Goal: Task Accomplishment & Management: Complete application form

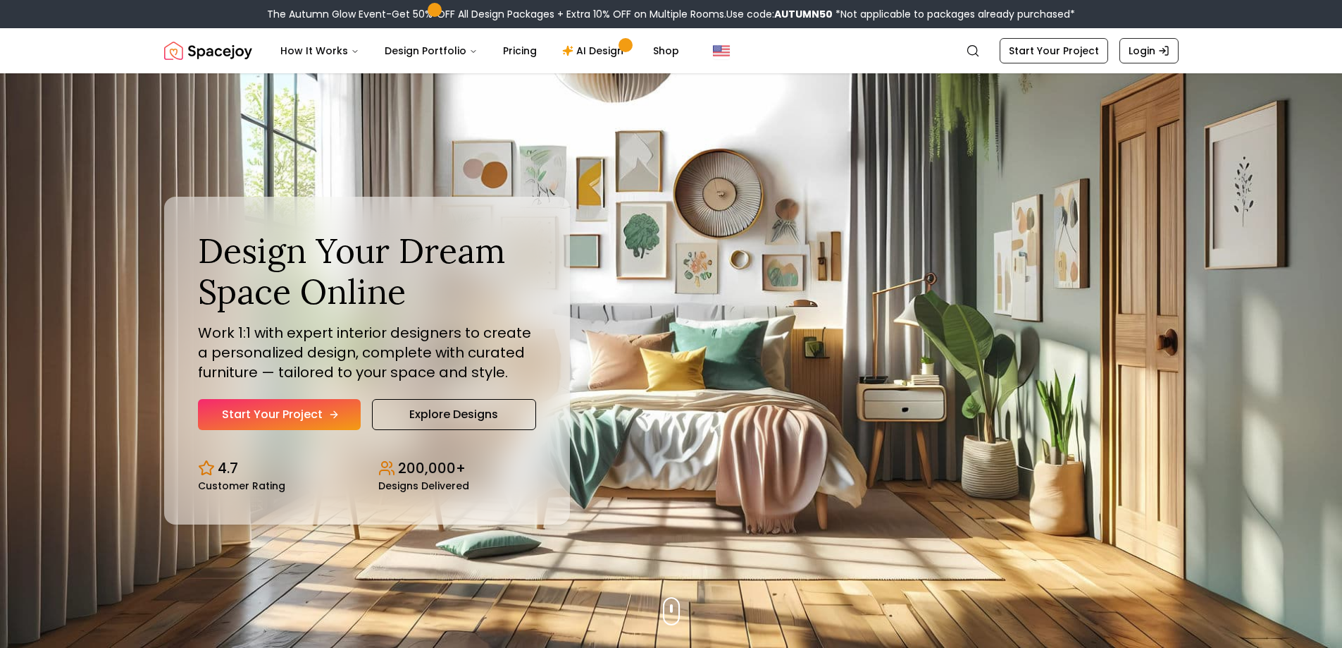
click at [326, 421] on link "Start Your Project" at bounding box center [279, 414] width 163 height 31
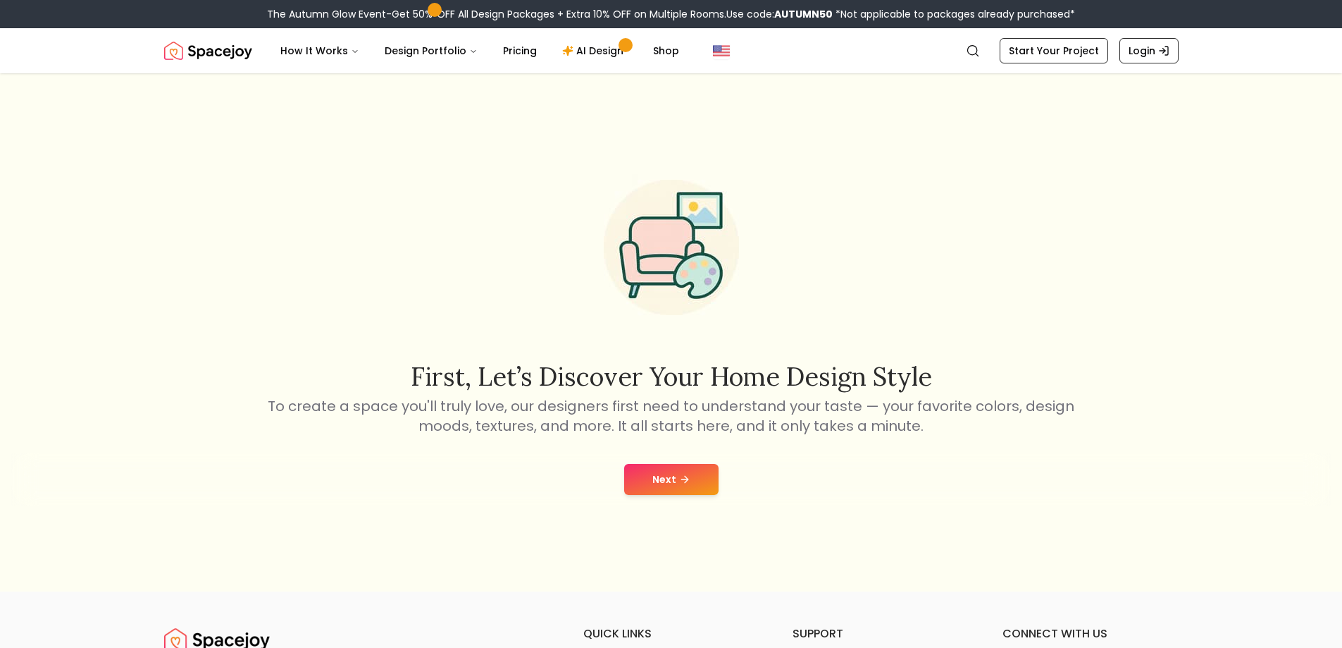
click at [714, 474] on button "Next" at bounding box center [671, 479] width 94 height 31
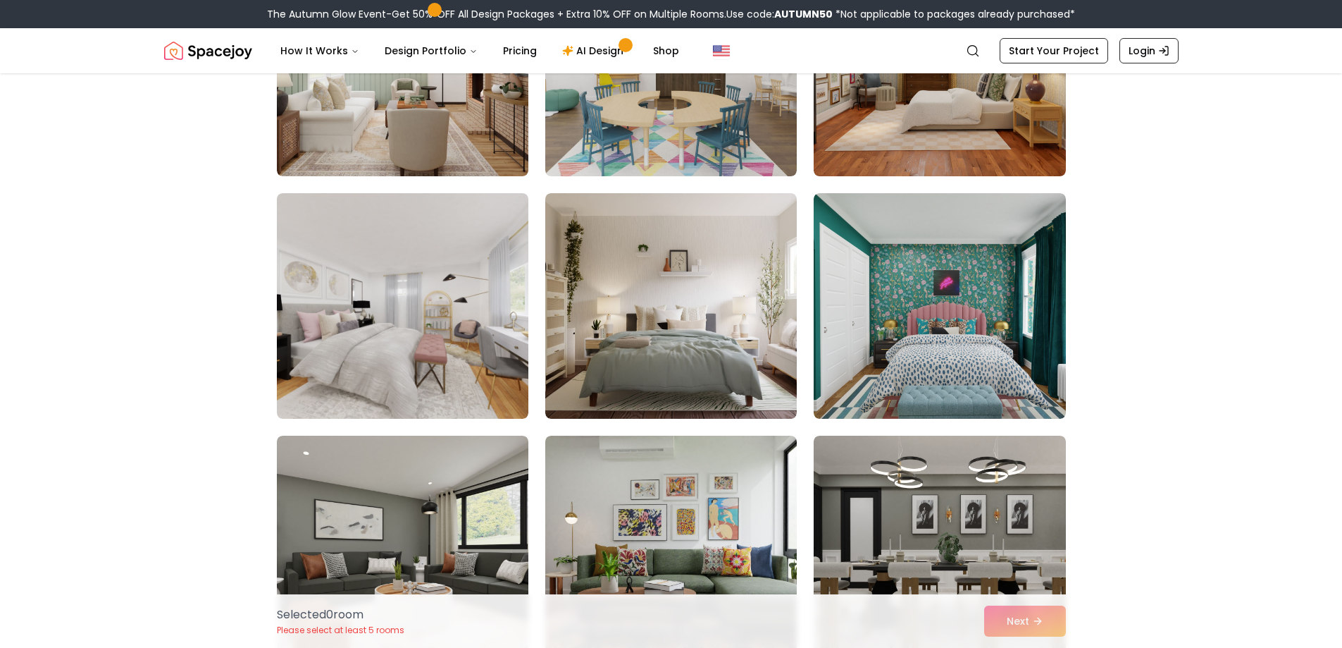
scroll to position [3171, 0]
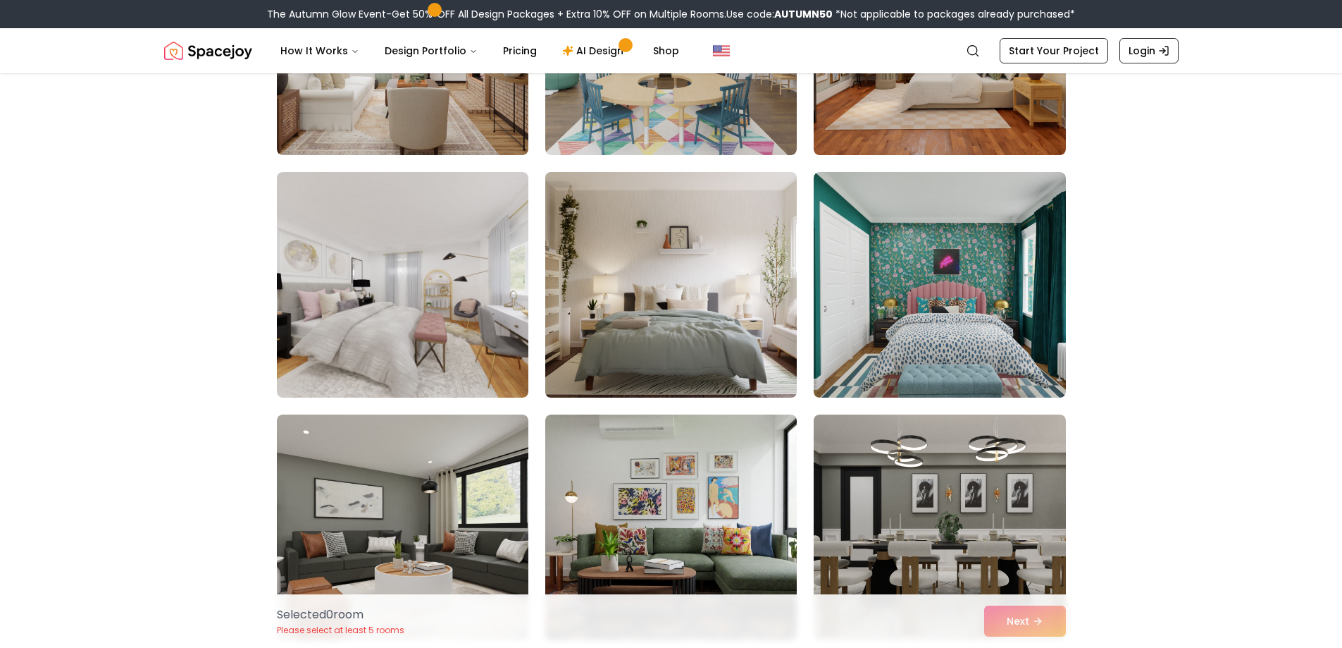
click at [638, 316] on img at bounding box center [671, 284] width 264 height 237
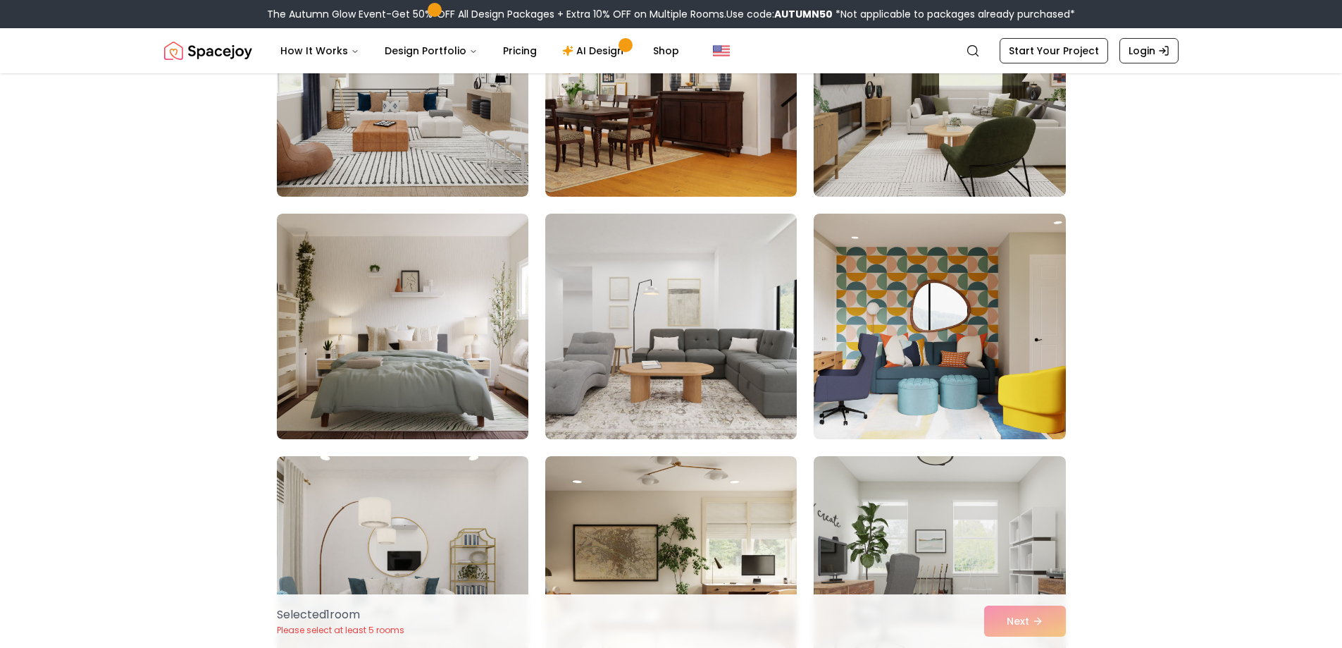
scroll to position [6553, 0]
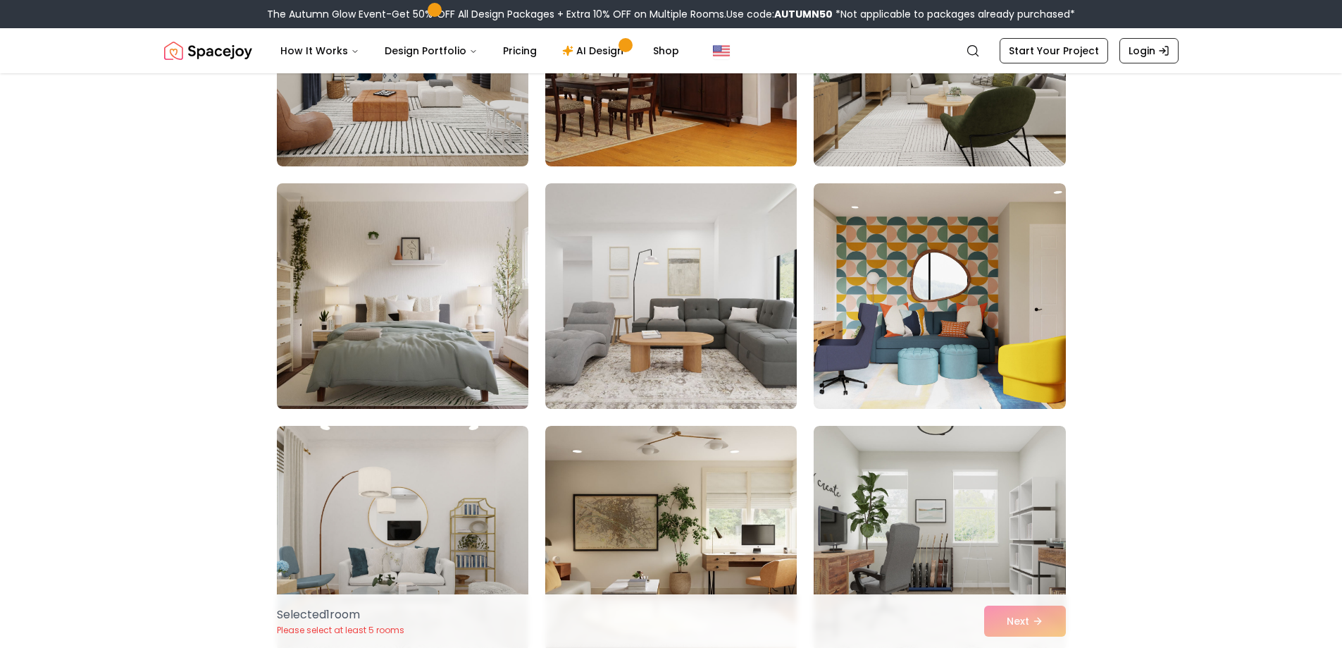
click at [436, 335] on img at bounding box center [403, 296] width 264 height 237
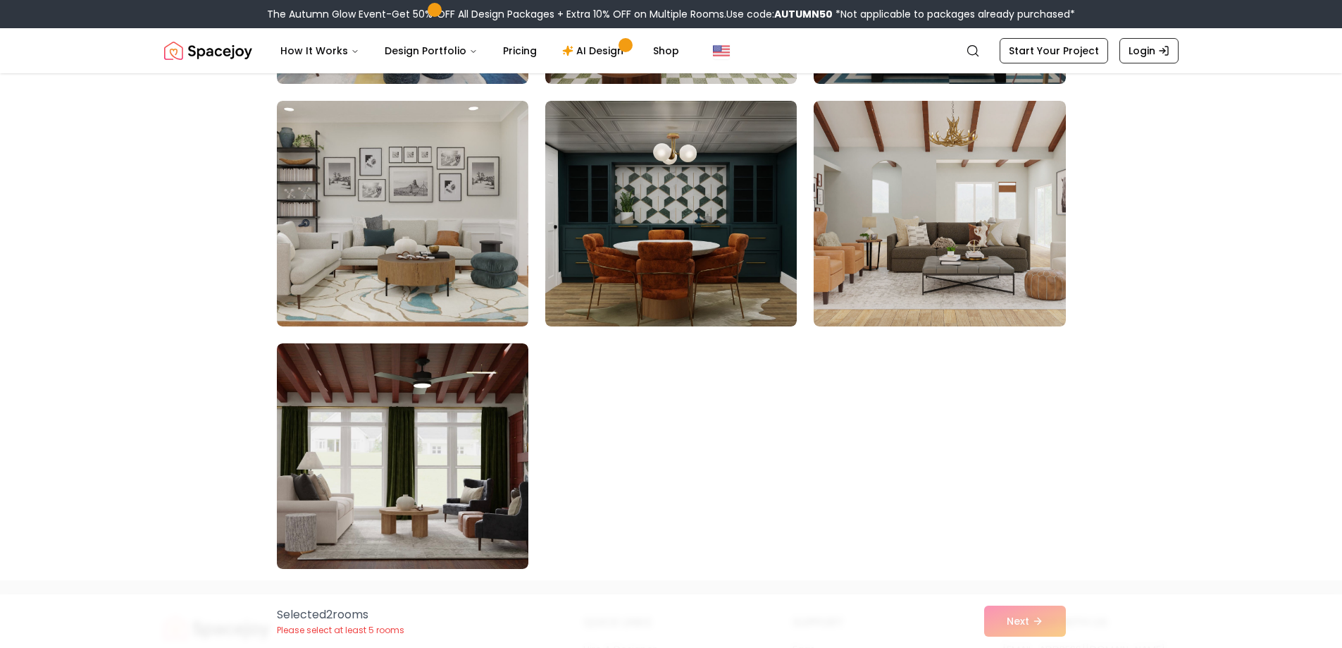
scroll to position [7822, 0]
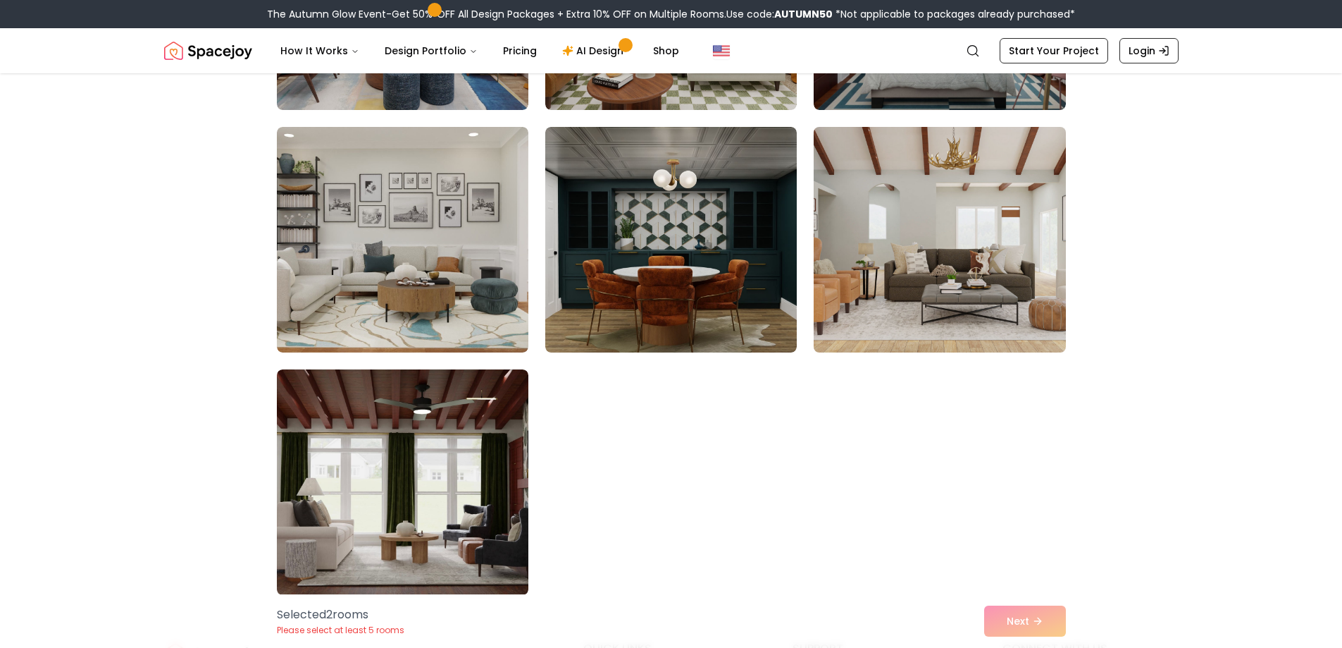
click at [1019, 309] on img at bounding box center [940, 239] width 264 height 237
